Goal: Task Accomplishment & Management: Use online tool/utility

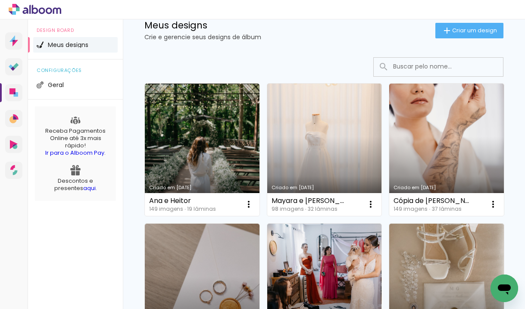
scroll to position [28, 0]
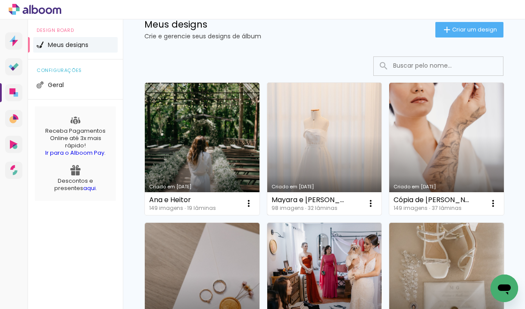
click at [332, 142] on link "Criado em [DATE]" at bounding box center [324, 149] width 115 height 132
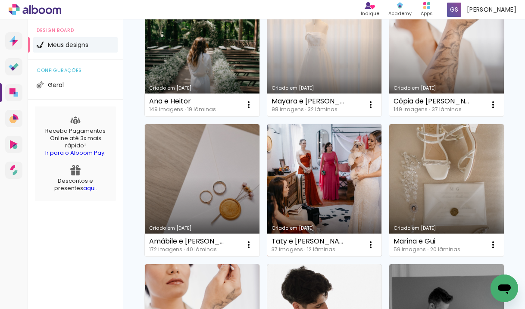
scroll to position [131, 0]
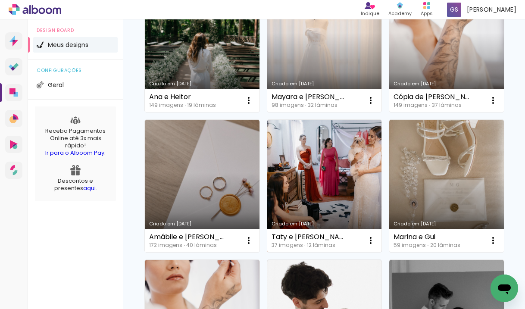
click at [297, 156] on link "Criado em [DATE]" at bounding box center [324, 186] width 115 height 132
click at [0, 0] on neon-animated-pages "Confirmar Cancelar" at bounding box center [0, 0] width 0 height 0
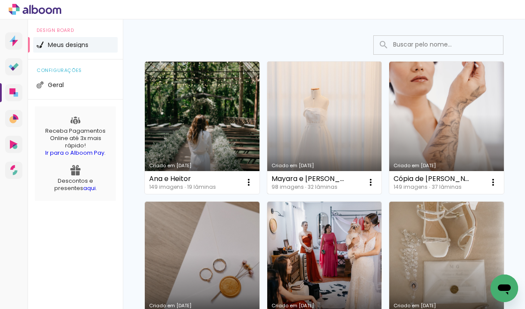
scroll to position [57, 0]
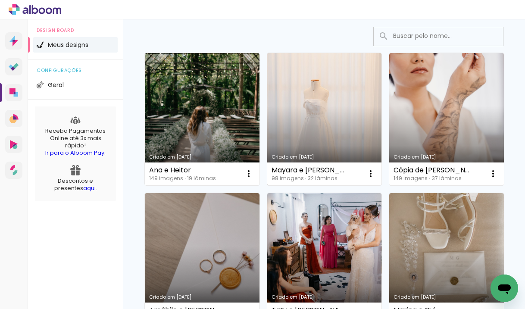
click at [336, 98] on link "Criado em [DATE]" at bounding box center [324, 119] width 115 height 132
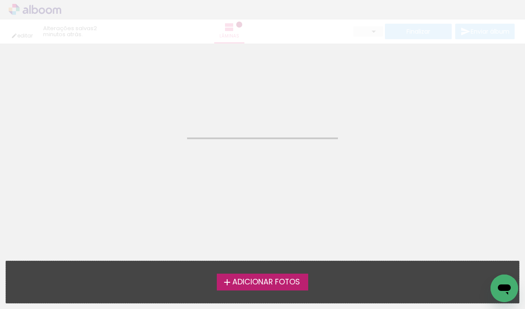
click at [336, 98] on neon-animatable "Confirmar Cancelar" at bounding box center [262, 88] width 525 height 88
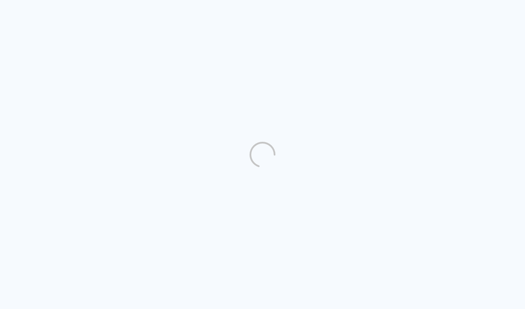
scroll to position [1, 0]
